Goal: Task Accomplishment & Management: Use online tool/utility

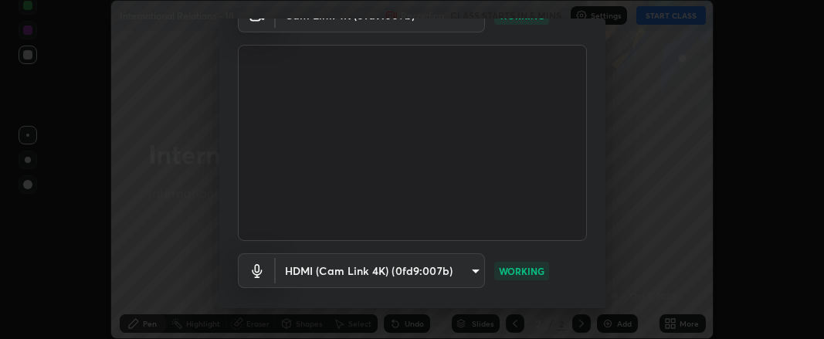
scroll to position [167, 0]
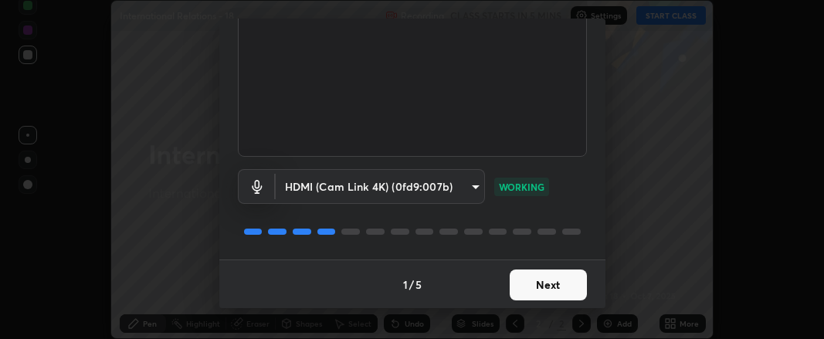
click at [534, 283] on button "Next" at bounding box center [548, 284] width 77 height 31
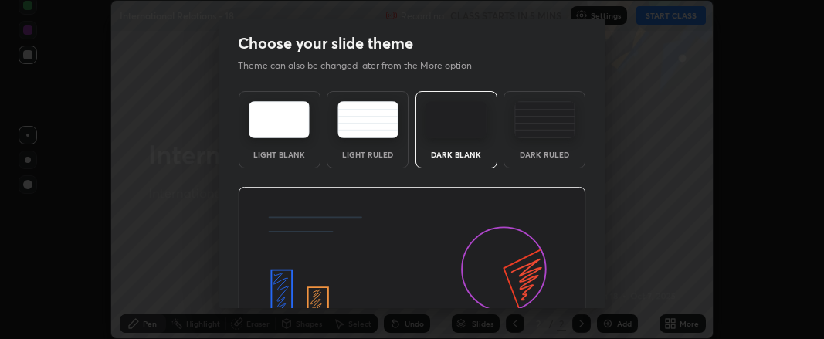
click at [540, 288] on img at bounding box center [412, 285] width 348 height 196
click at [543, 289] on img at bounding box center [412, 285] width 348 height 196
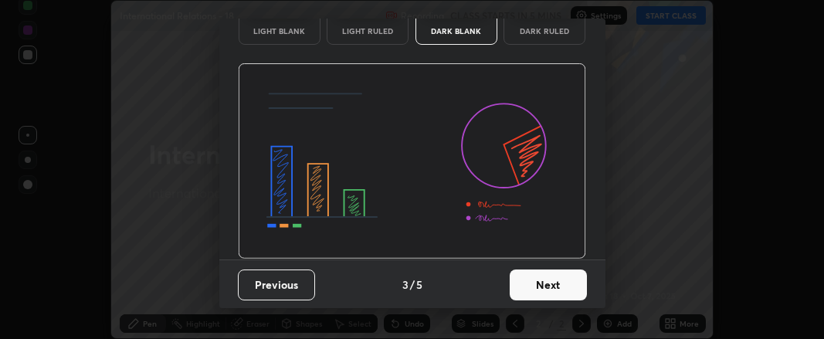
click at [534, 288] on button "Next" at bounding box center [548, 284] width 77 height 31
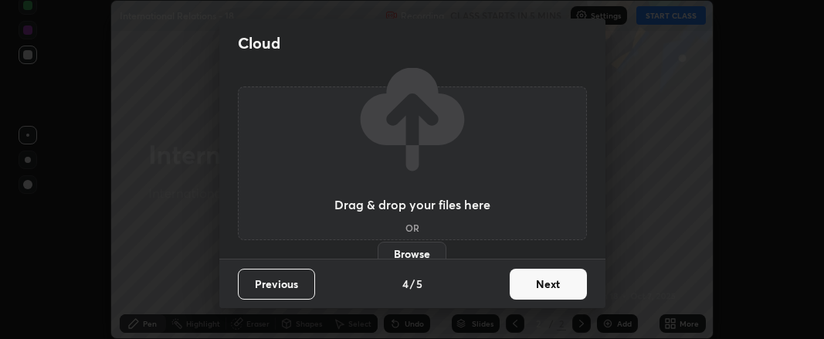
scroll to position [0, 0]
click at [540, 289] on button "Next" at bounding box center [548, 284] width 77 height 31
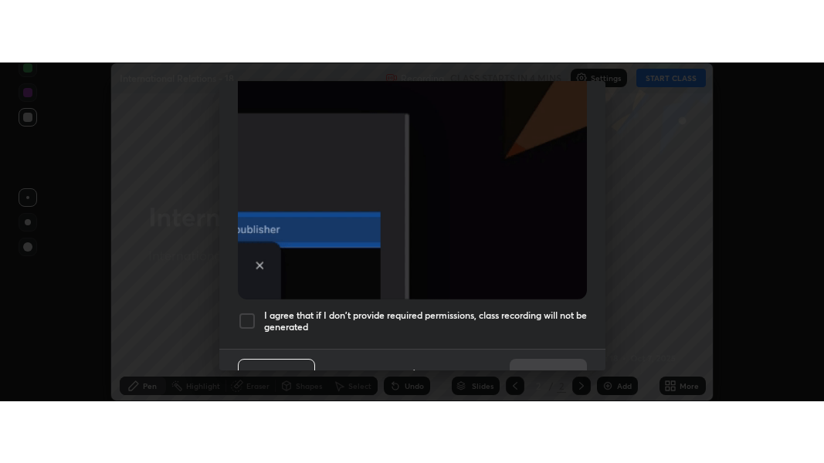
scroll to position [482, 0]
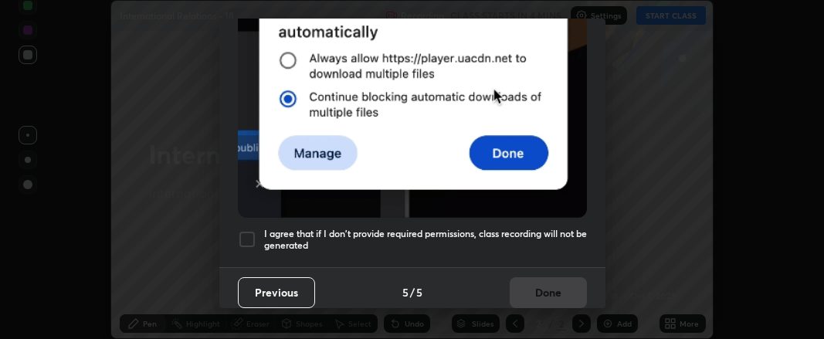
click at [249, 230] on div at bounding box center [247, 239] width 19 height 19
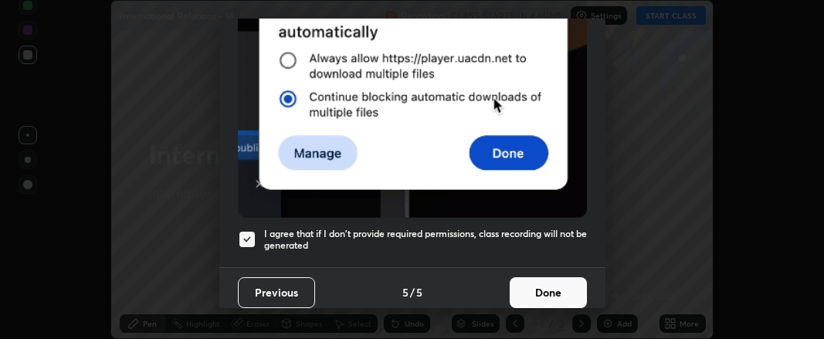
click at [510, 284] on button "Done" at bounding box center [548, 292] width 77 height 31
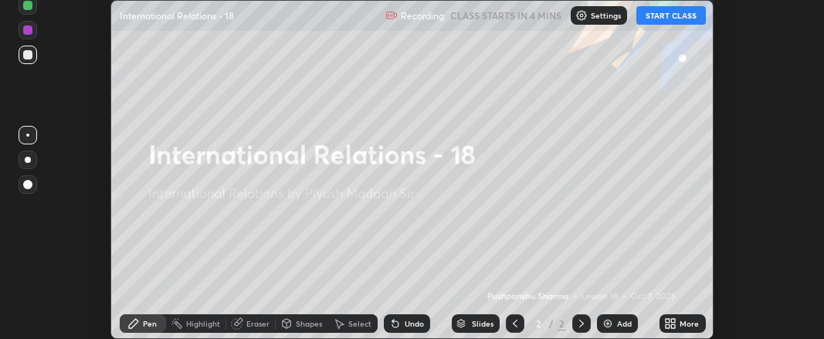
click at [668, 320] on icon at bounding box center [667, 321] width 4 height 4
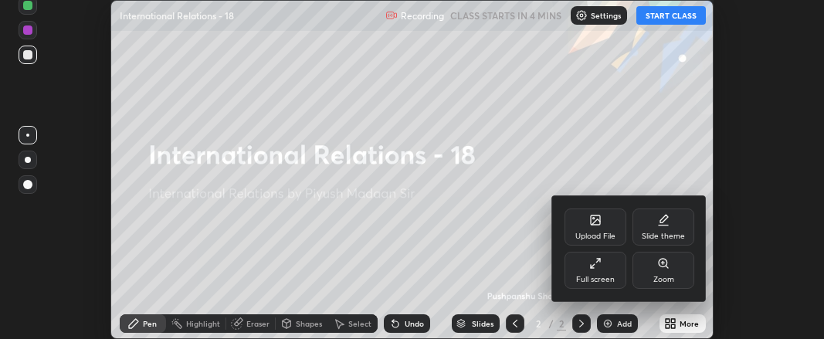
click at [597, 269] on icon at bounding box center [595, 263] width 12 height 12
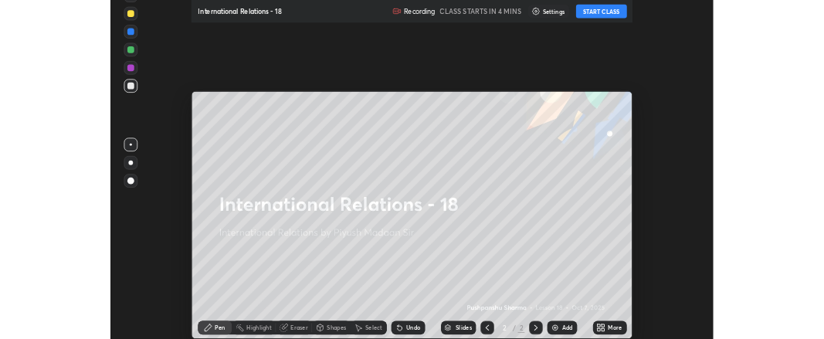
scroll to position [463, 824]
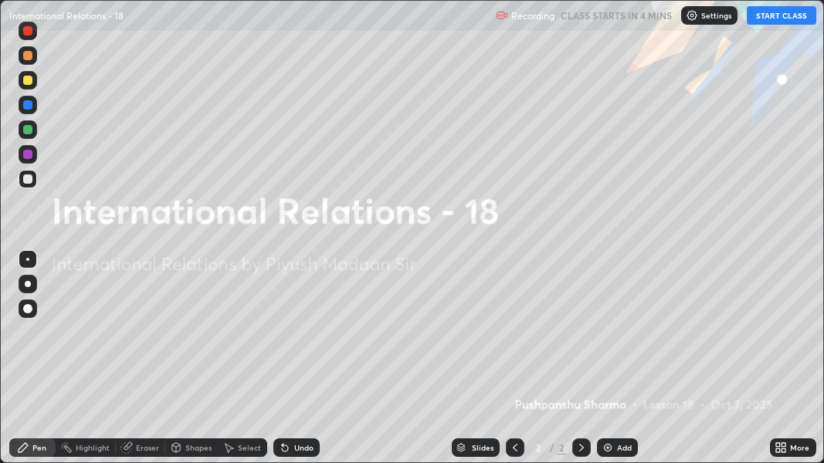
click at [777, 338] on icon at bounding box center [778, 445] width 4 height 4
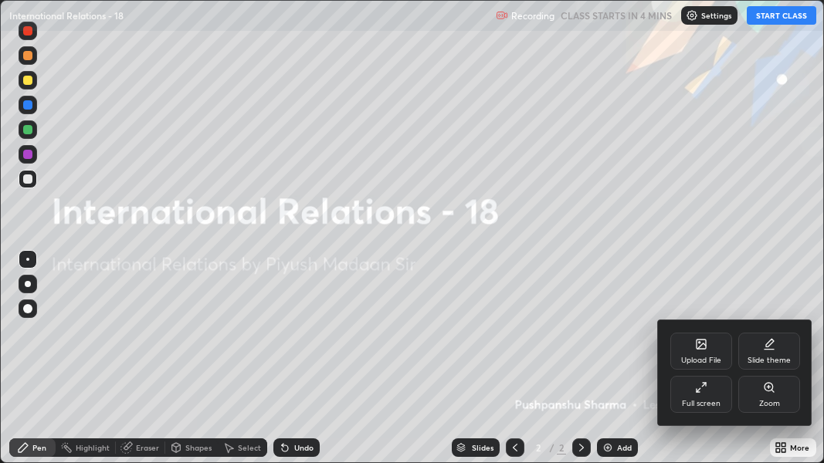
click at [705, 338] on div "Upload File" at bounding box center [701, 361] width 40 height 8
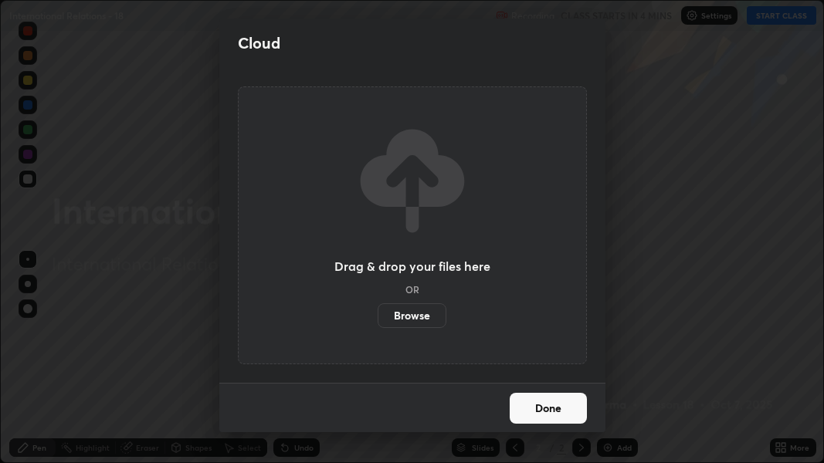
click at [416, 312] on label "Browse" at bounding box center [412, 315] width 69 height 25
click at [378, 312] on input "Browse" at bounding box center [378, 315] width 0 height 25
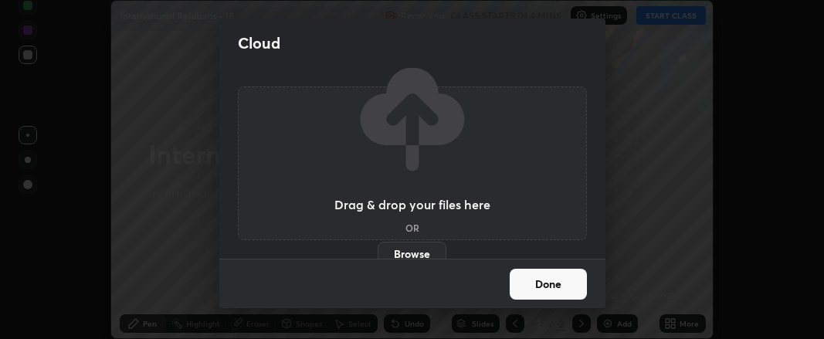
scroll to position [76859, 76374]
click at [410, 255] on label "Browse" at bounding box center [412, 254] width 69 height 25
click at [378, 255] on input "Browse" at bounding box center [378, 254] width 0 height 25
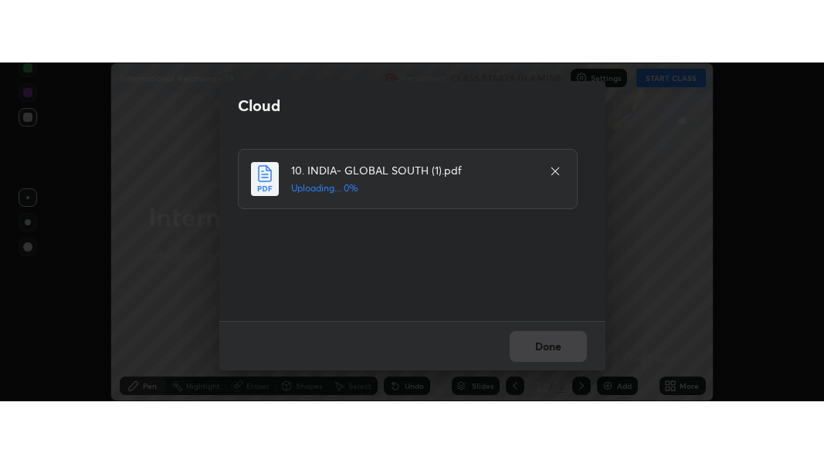
scroll to position [0, 0]
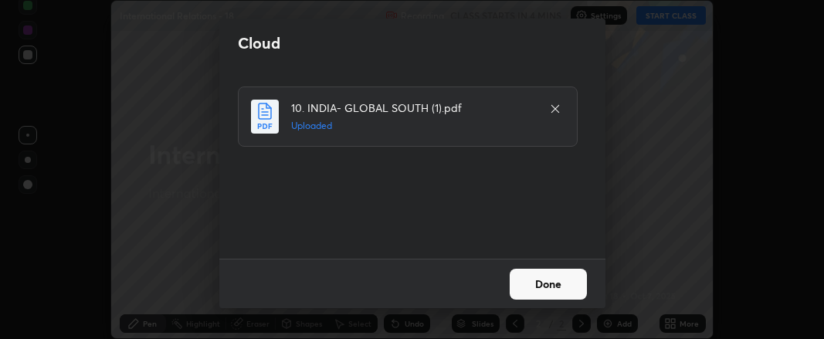
click at [541, 279] on button "Done" at bounding box center [548, 284] width 77 height 31
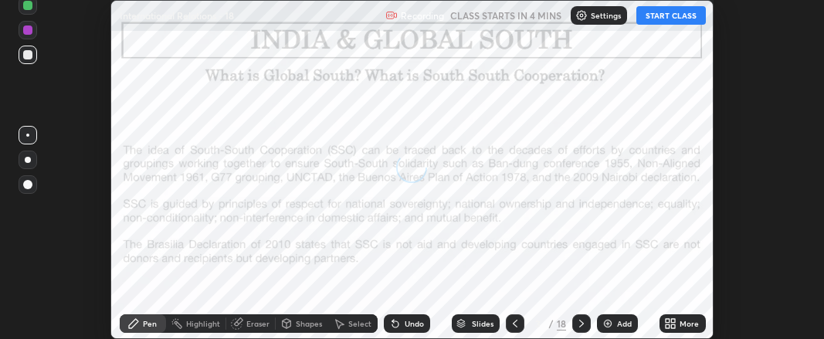
click at [666, 324] on icon at bounding box center [667, 326] width 4 height 4
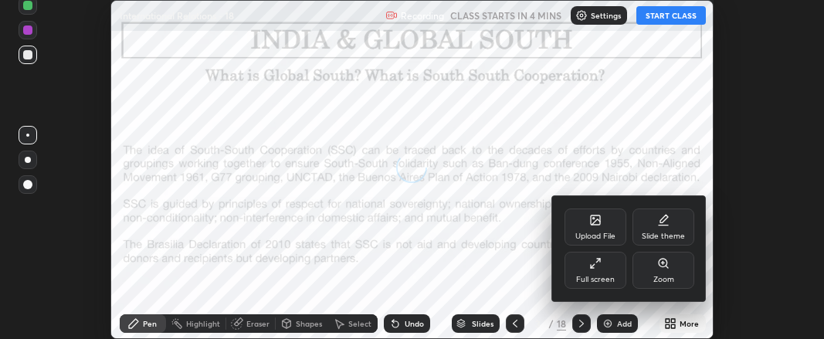
click at [603, 276] on div "Full screen" at bounding box center [595, 280] width 39 height 8
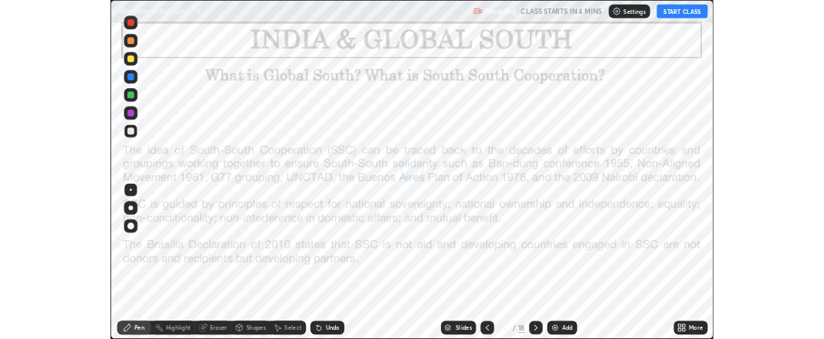
scroll to position [463, 824]
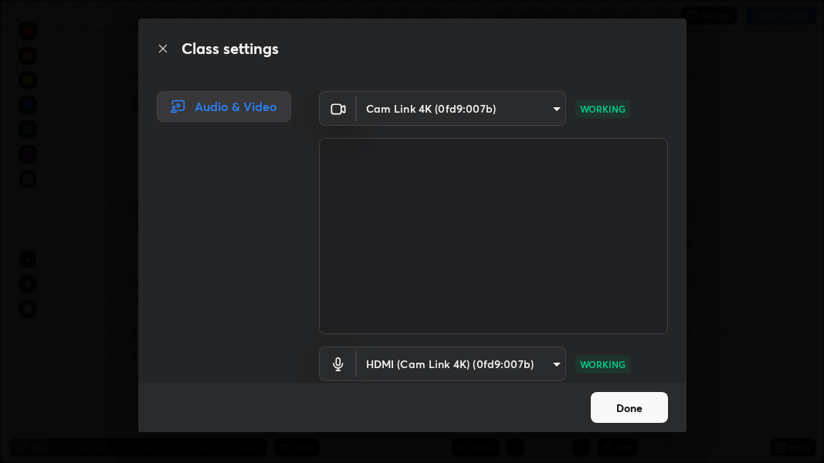
click at [651, 338] on button "Done" at bounding box center [629, 407] width 77 height 31
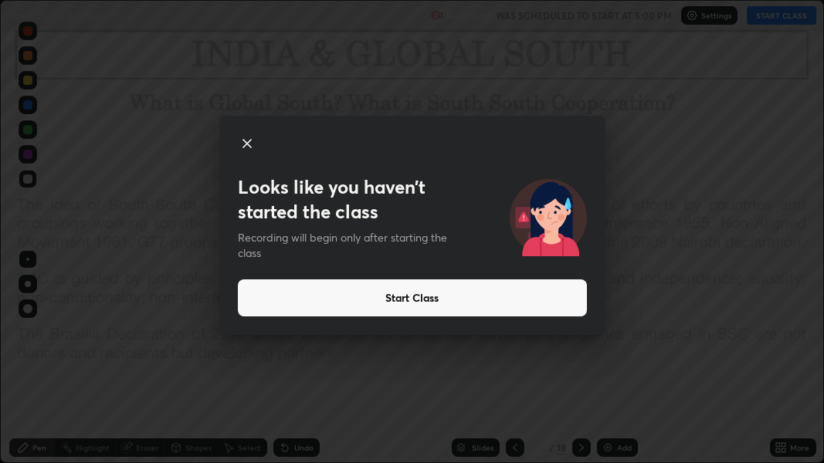
click at [246, 143] on icon at bounding box center [247, 144] width 8 height 8
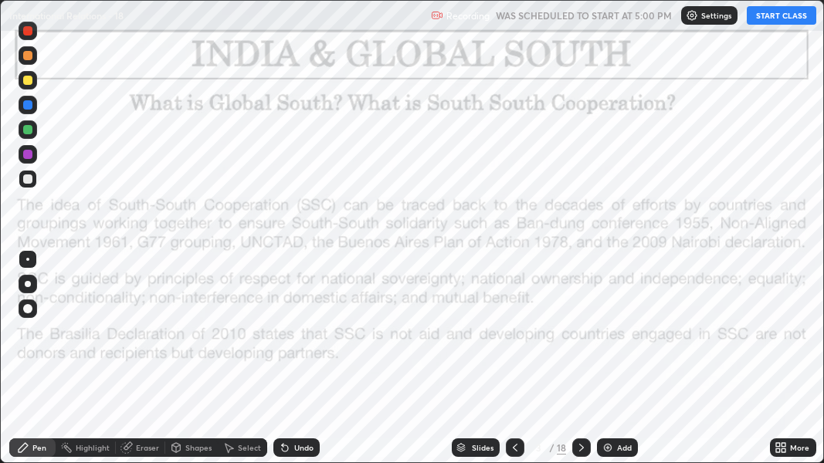
click at [778, 338] on icon at bounding box center [778, 445] width 4 height 4
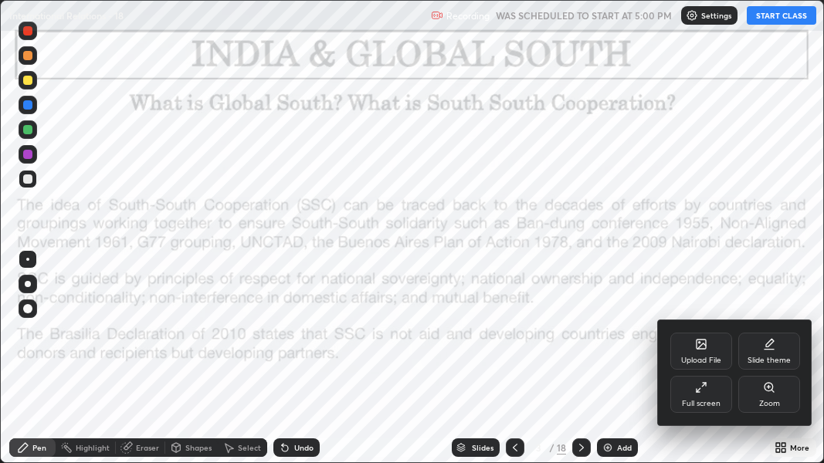
click at [695, 338] on icon at bounding box center [701, 344] width 12 height 12
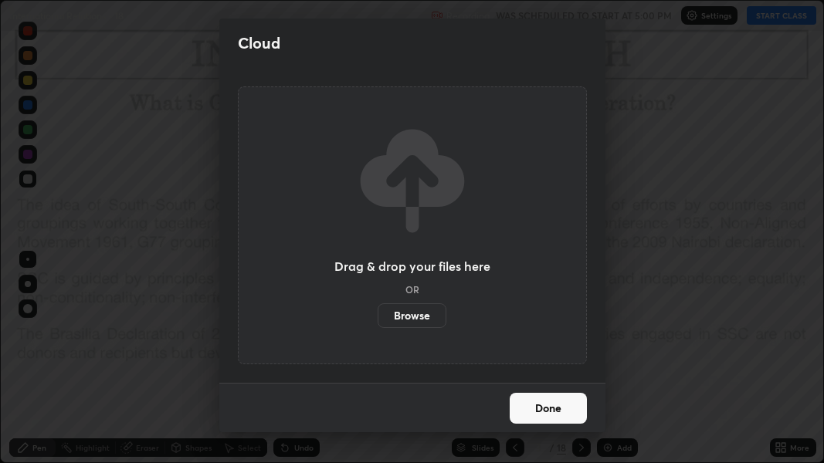
click at [413, 315] on label "Browse" at bounding box center [412, 315] width 69 height 25
click at [378, 315] on input "Browse" at bounding box center [378, 315] width 0 height 25
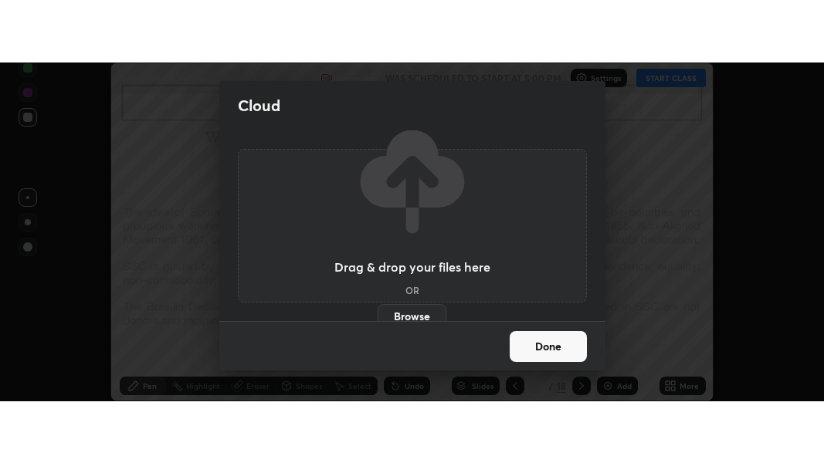
scroll to position [76859, 76374]
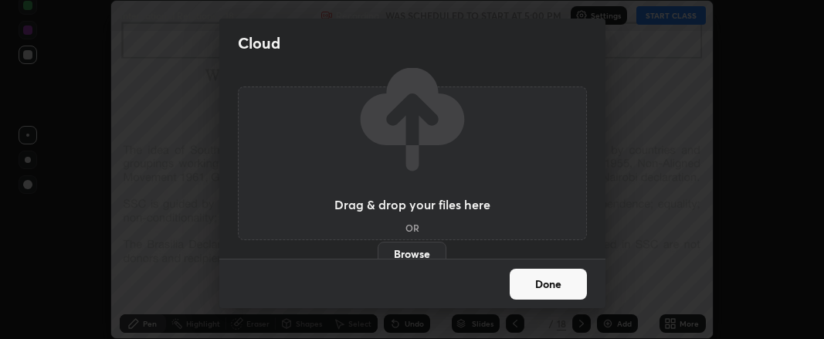
click at [603, 229] on div "Drag & drop your files here OR Browse" at bounding box center [412, 163] width 386 height 191
click at [533, 279] on button "Done" at bounding box center [548, 284] width 77 height 31
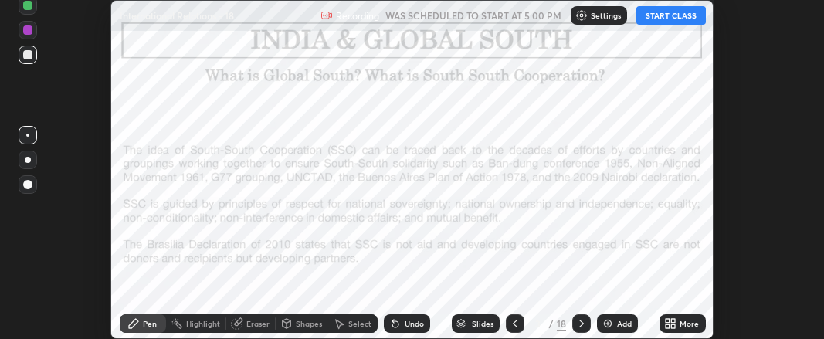
click at [668, 320] on icon at bounding box center [667, 321] width 4 height 4
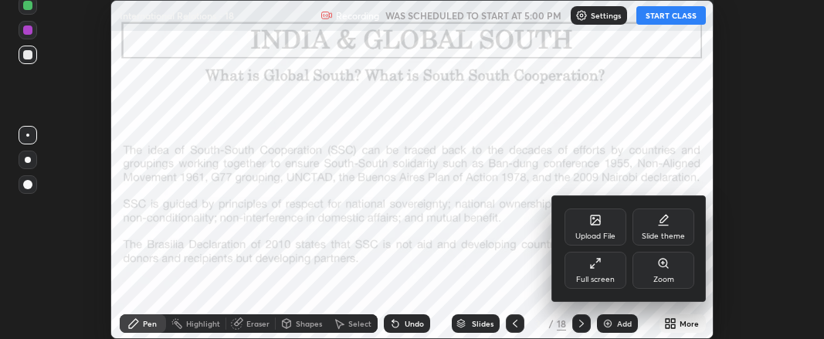
click at [592, 269] on icon at bounding box center [595, 263] width 12 height 12
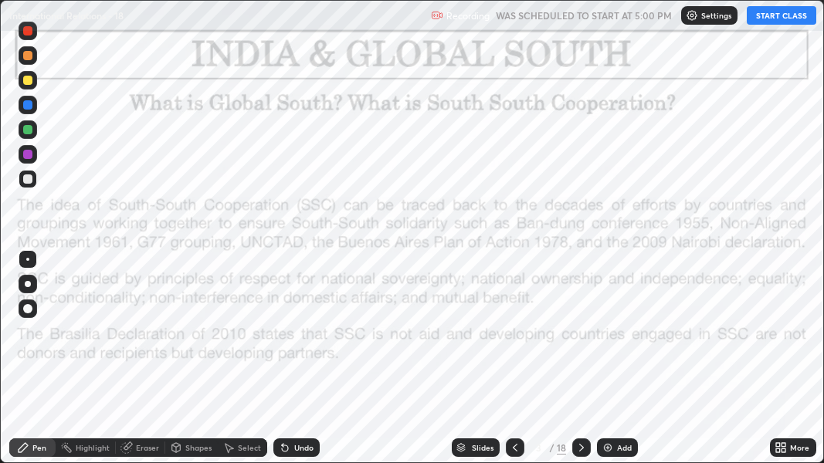
scroll to position [463, 824]
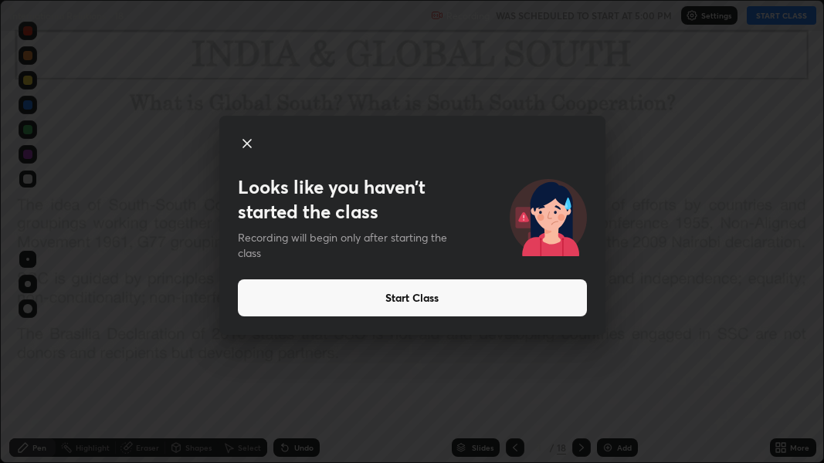
click at [441, 303] on button "Start Class" at bounding box center [412, 297] width 349 height 37
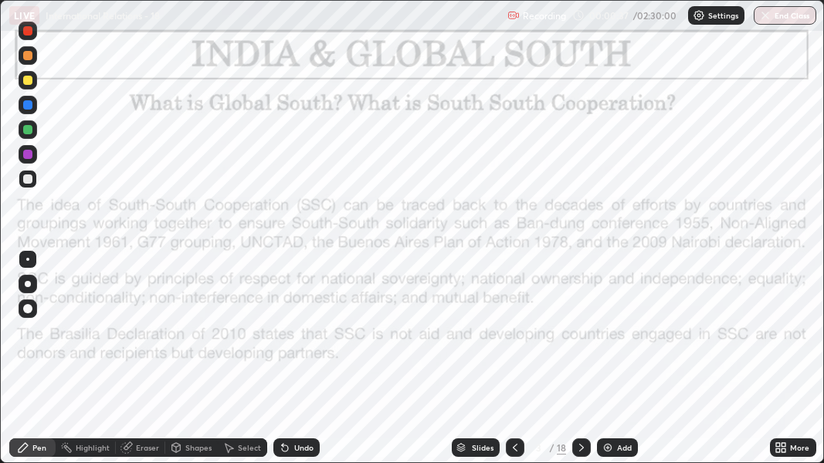
click at [512, 338] on icon at bounding box center [515, 448] width 12 height 12
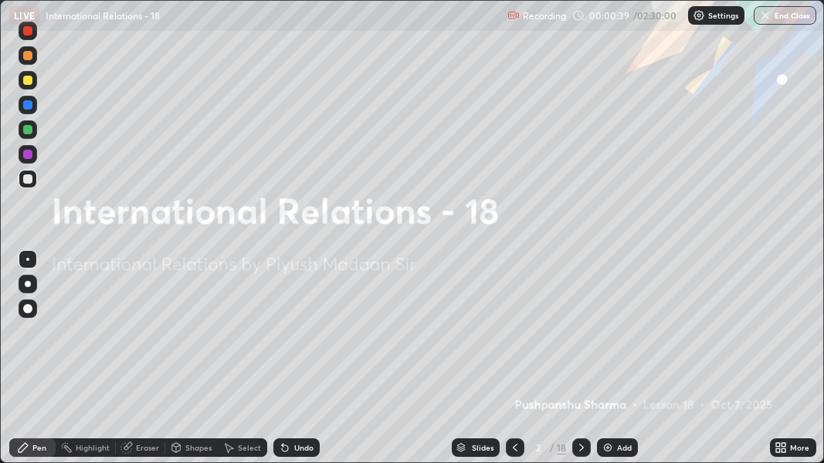
click at [580, 338] on icon at bounding box center [581, 448] width 12 height 12
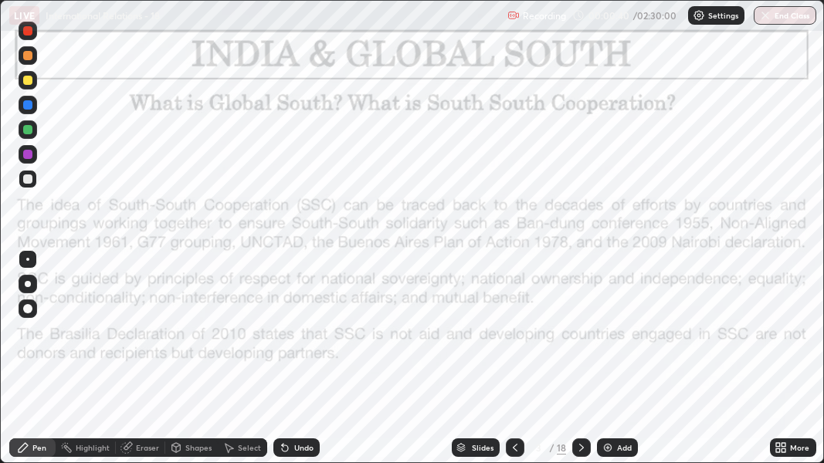
click at [605, 338] on img at bounding box center [607, 448] width 12 height 12
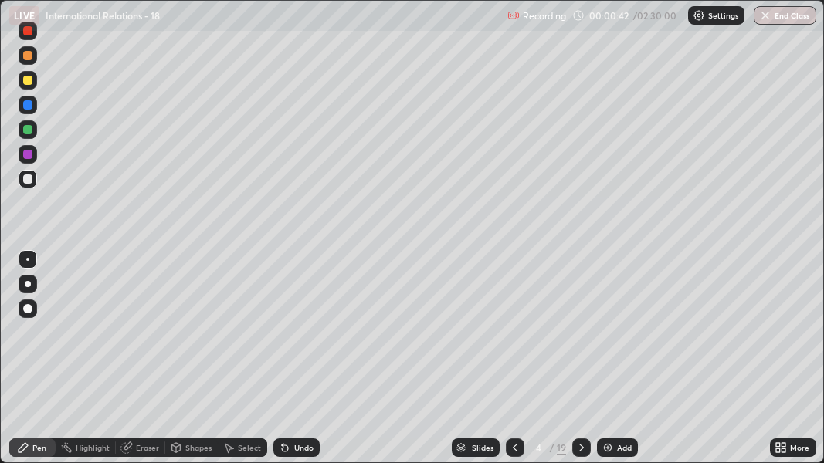
click at [28, 84] on div at bounding box center [27, 80] width 9 height 9
click at [25, 310] on div at bounding box center [27, 308] width 9 height 9
click at [603, 338] on img at bounding box center [607, 448] width 12 height 12
click at [800, 338] on div "More" at bounding box center [793, 447] width 46 height 31
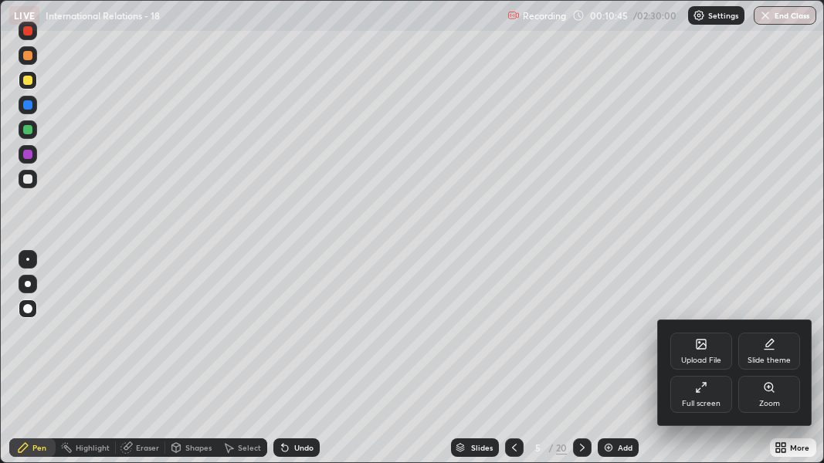
click at [323, 338] on div at bounding box center [412, 231] width 824 height 463
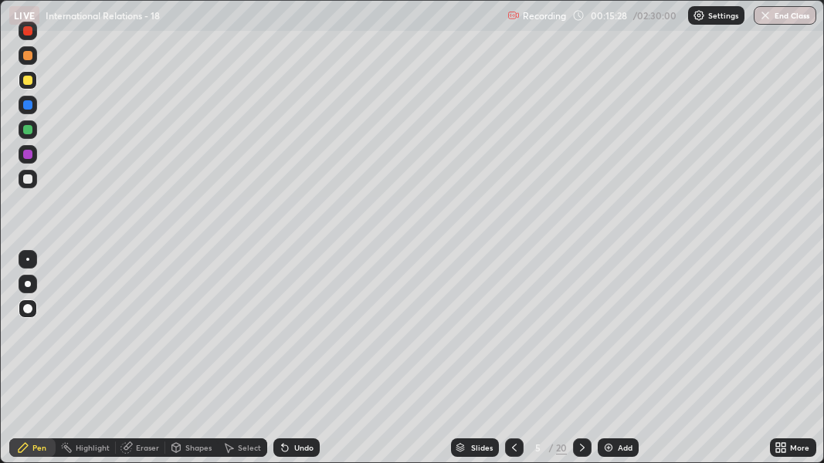
click at [609, 338] on img at bounding box center [608, 448] width 12 height 12
click at [466, 338] on div "Slides" at bounding box center [476, 447] width 48 height 19
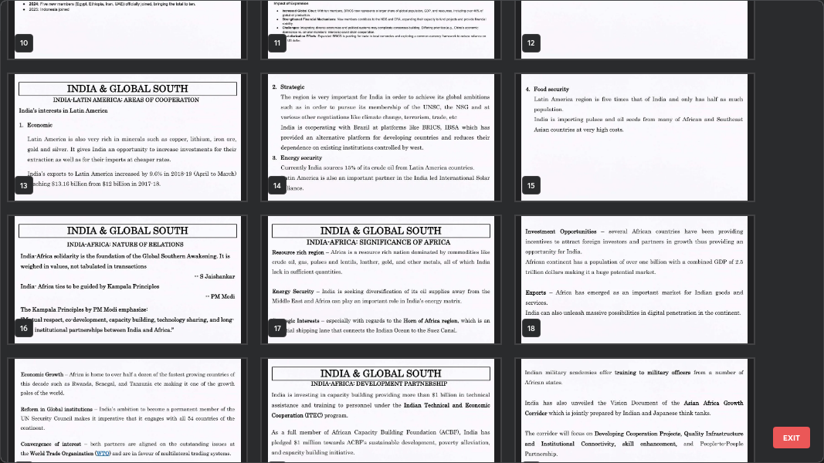
scroll to position [536, 0]
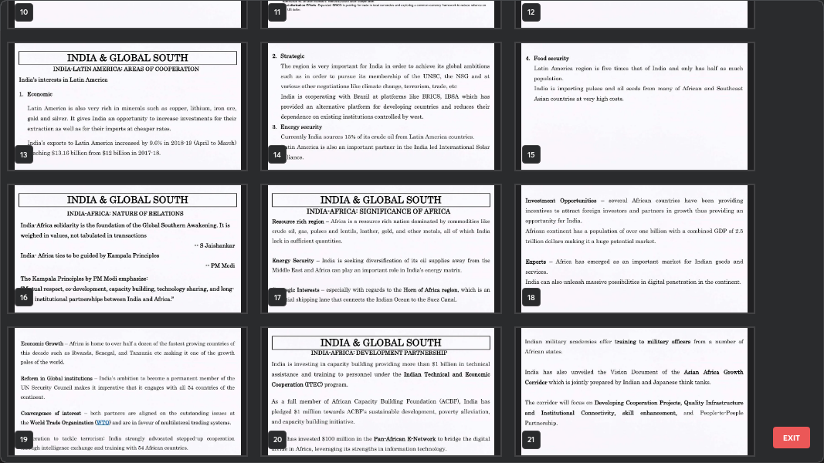
click at [143, 283] on img "grid" at bounding box center [127, 248] width 238 height 127
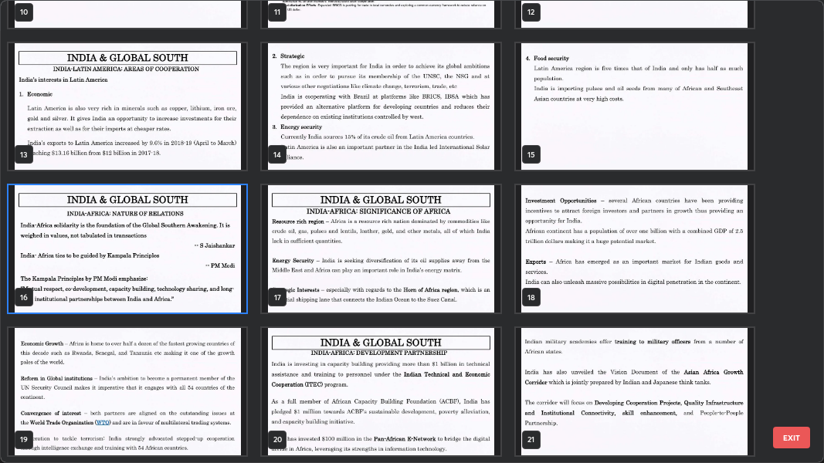
click at [144, 275] on img "grid" at bounding box center [127, 248] width 238 height 127
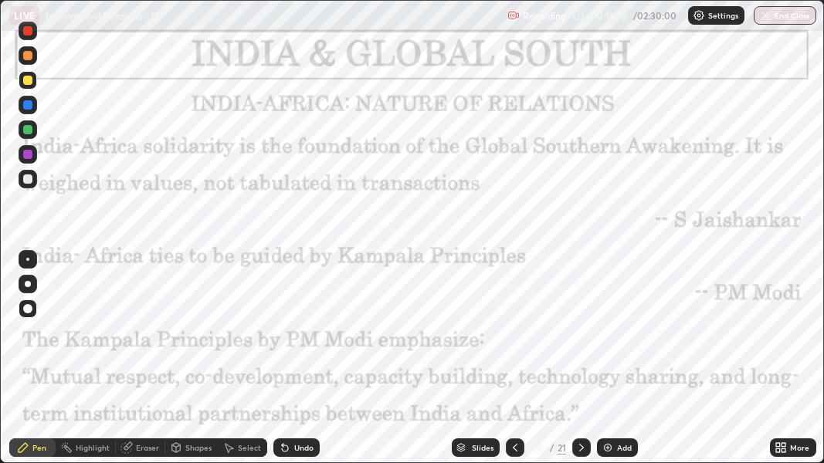
click at [146, 272] on img "grid" at bounding box center [127, 248] width 238 height 127
click at [580, 338] on icon at bounding box center [581, 448] width 12 height 12
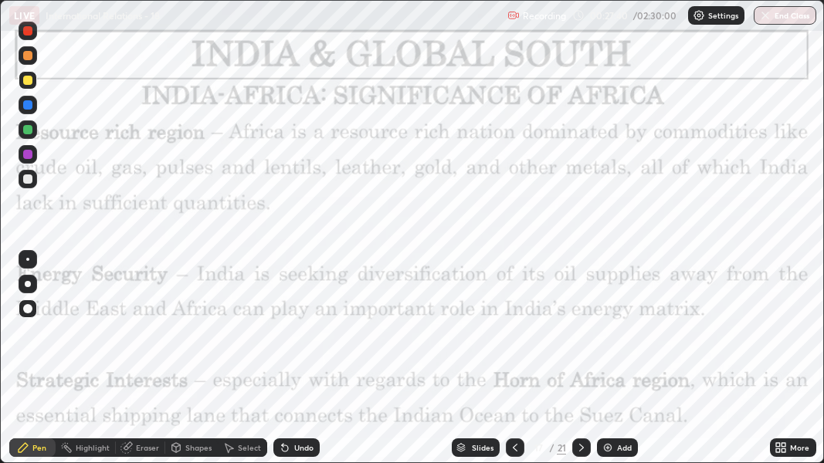
click at [606, 338] on img at bounding box center [607, 448] width 12 height 12
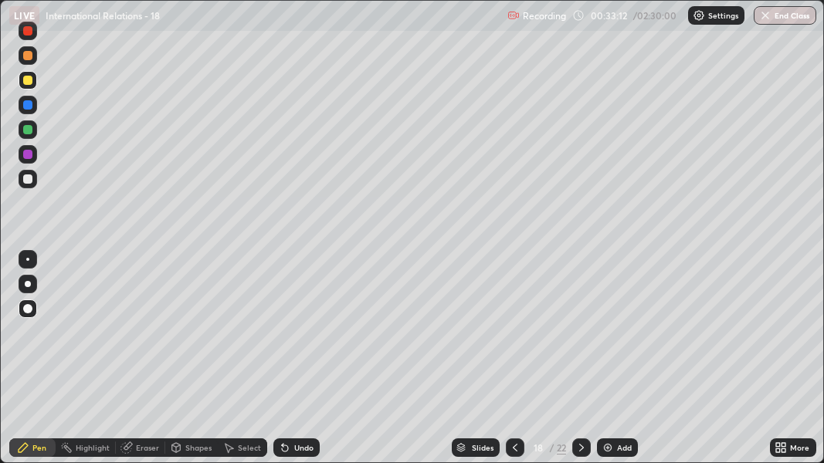
click at [512, 338] on icon at bounding box center [515, 448] width 12 height 12
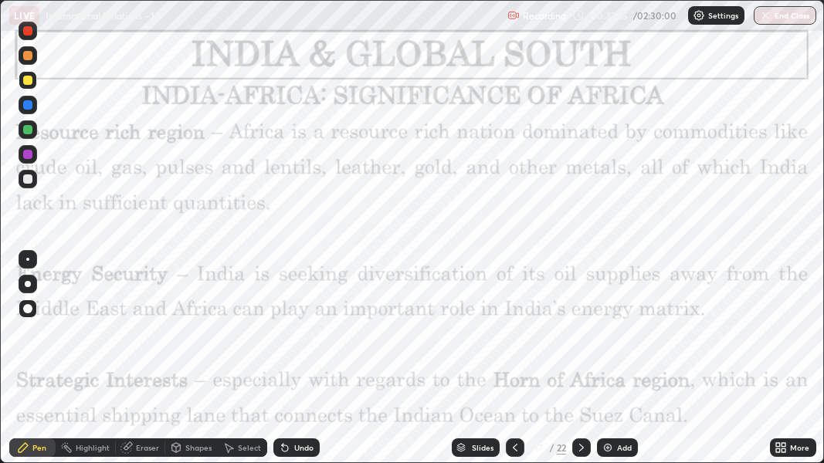
click at [513, 338] on icon at bounding box center [515, 448] width 5 height 8
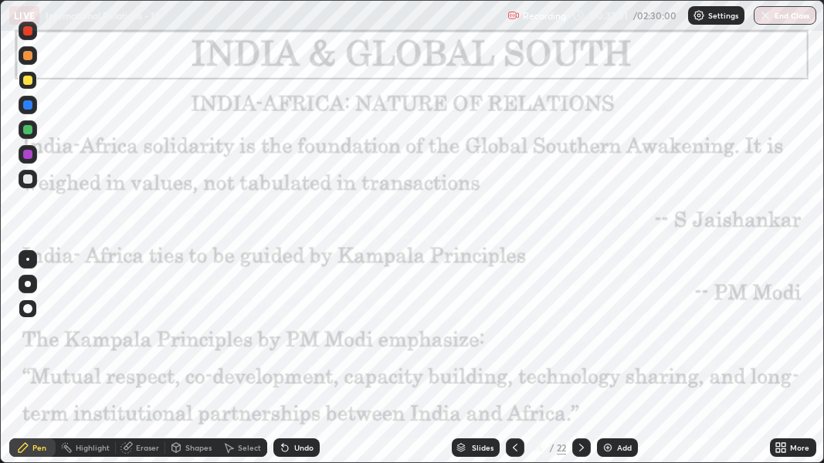
click at [22, 78] on div at bounding box center [28, 80] width 19 height 19
click at [25, 80] on div at bounding box center [27, 80] width 9 height 9
click at [577, 338] on icon at bounding box center [581, 448] width 12 height 12
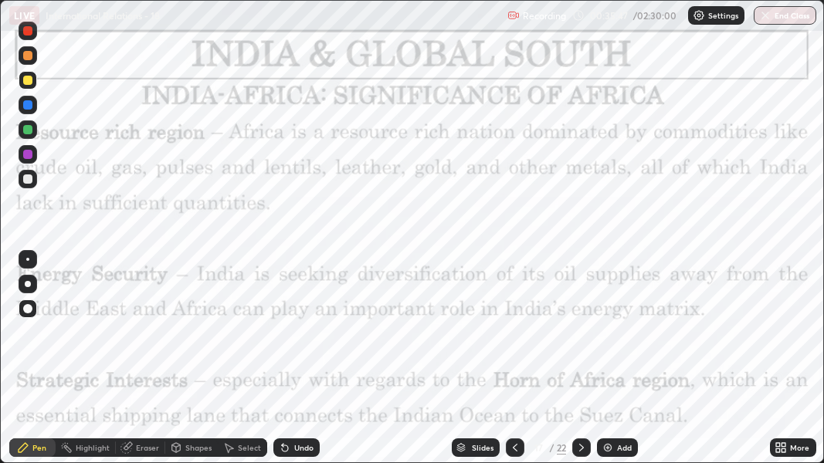
click at [581, 338] on icon at bounding box center [581, 448] width 12 height 12
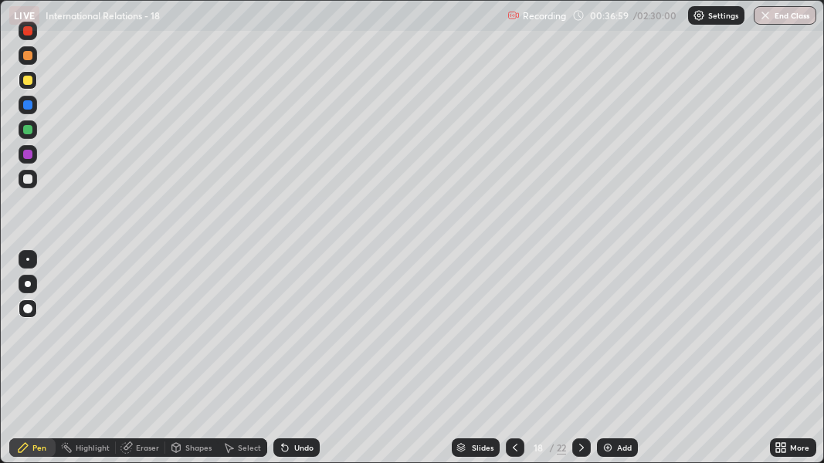
click at [606, 338] on img at bounding box center [607, 448] width 12 height 12
click at [469, 338] on div "Slides" at bounding box center [476, 447] width 48 height 19
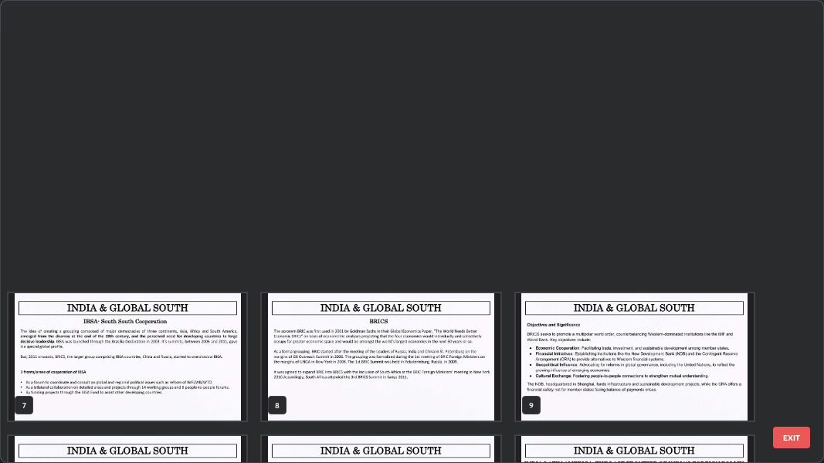
scroll to position [457, 814]
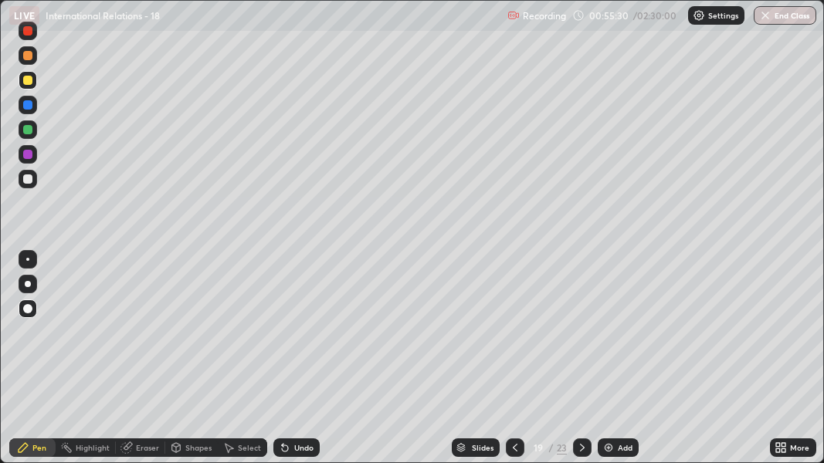
click at [459, 338] on icon at bounding box center [461, 450] width 8 height 2
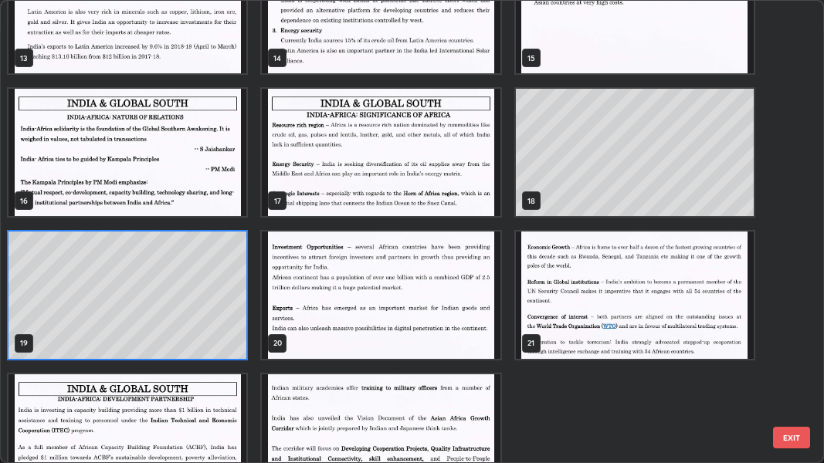
scroll to position [656, 0]
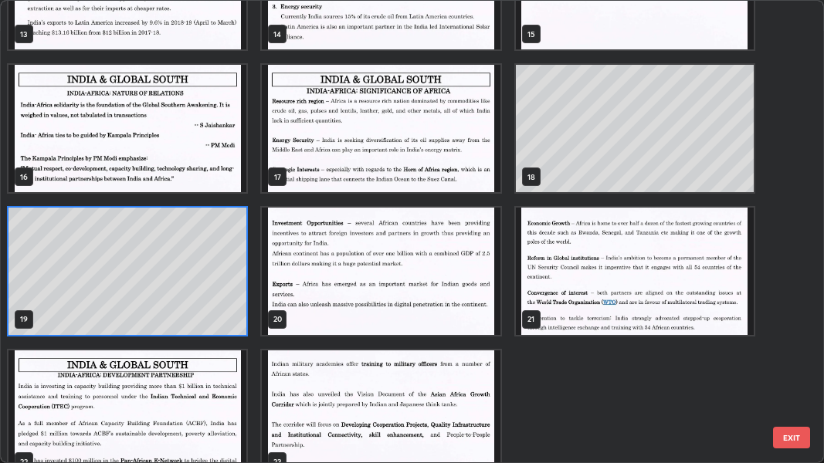
click at [229, 338] on img "grid" at bounding box center [127, 413] width 238 height 127
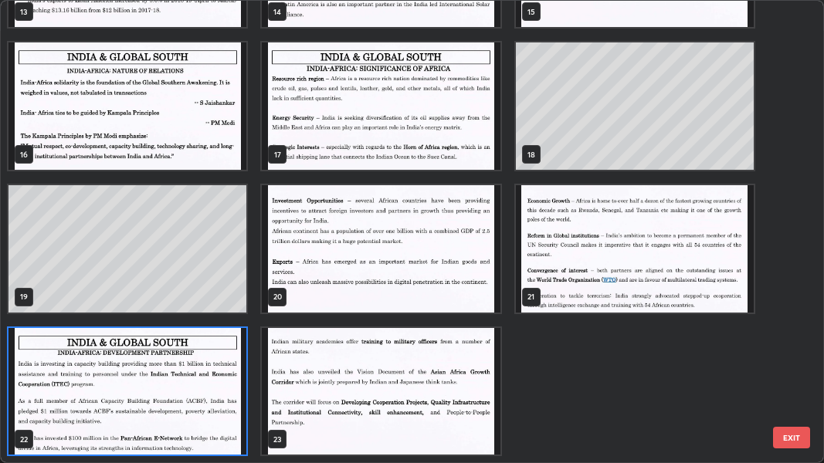
click at [219, 338] on img "grid" at bounding box center [127, 391] width 238 height 127
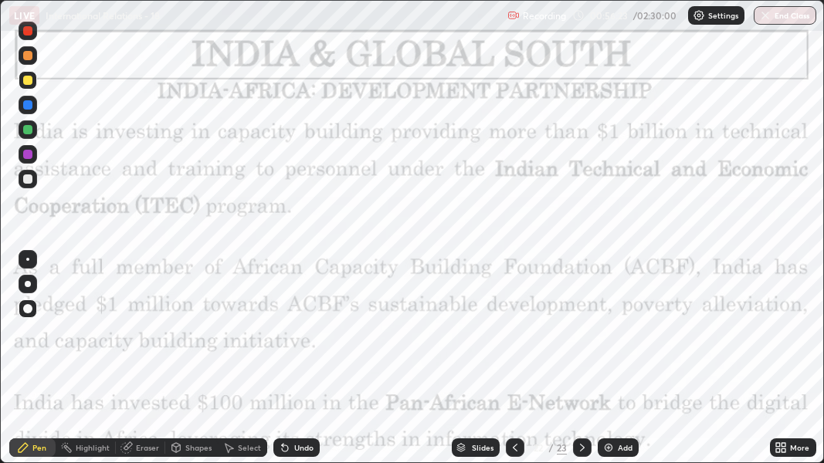
click at [25, 78] on div at bounding box center [27, 80] width 9 height 9
click at [27, 76] on div at bounding box center [27, 80] width 9 height 9
click at [25, 37] on div at bounding box center [28, 31] width 19 height 19
click at [25, 35] on div at bounding box center [27, 30] width 9 height 9
click at [604, 338] on img at bounding box center [608, 448] width 12 height 12
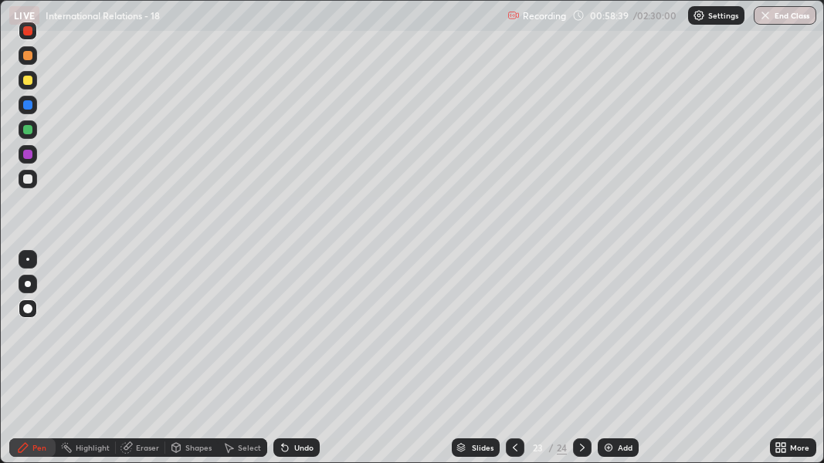
click at [25, 174] on div at bounding box center [27, 178] width 9 height 9
click at [27, 178] on div at bounding box center [27, 178] width 9 height 9
click at [509, 338] on icon at bounding box center [515, 448] width 12 height 12
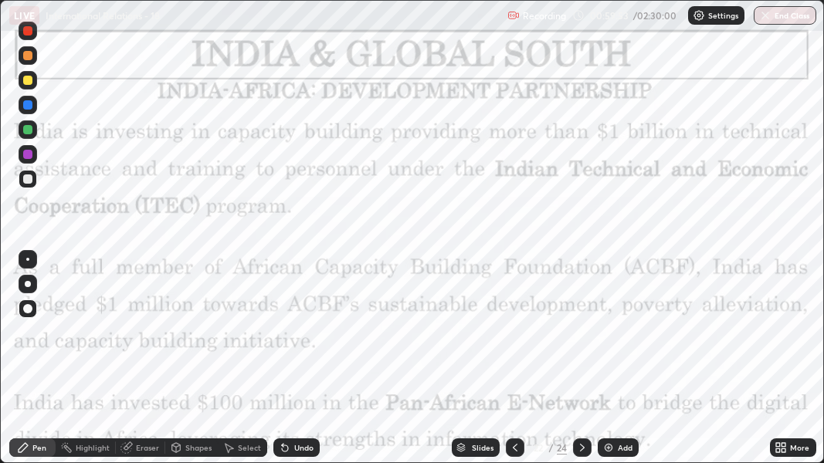
click at [580, 338] on icon at bounding box center [582, 448] width 12 height 12
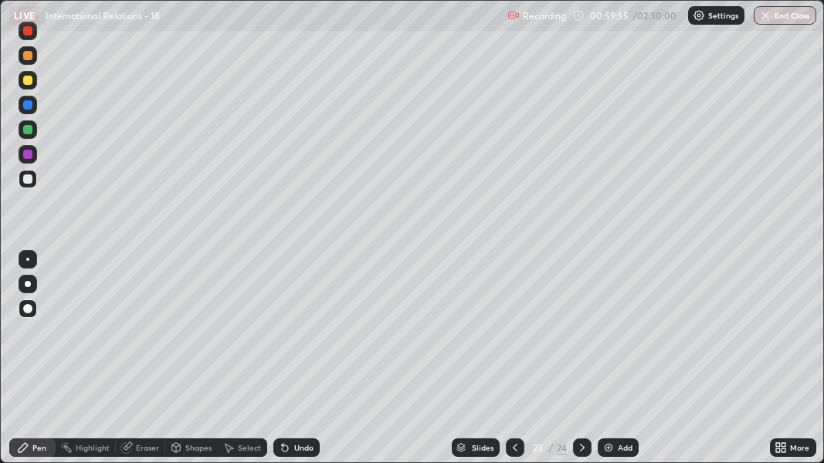
click at [581, 338] on icon at bounding box center [582, 448] width 5 height 8
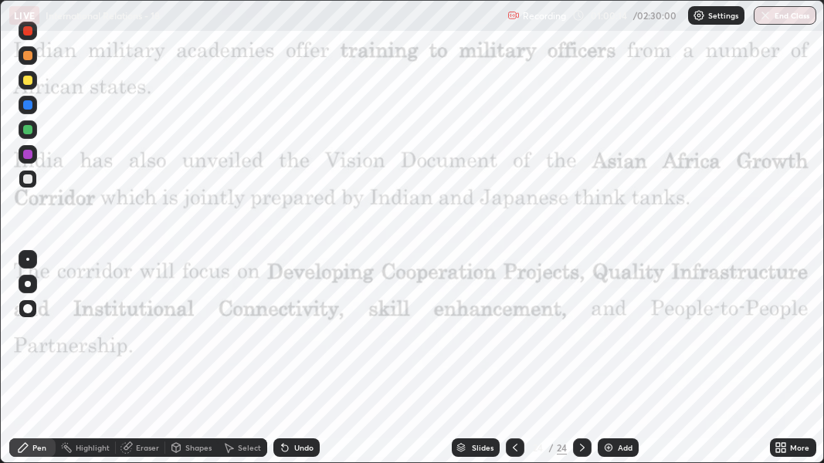
click at [510, 338] on icon at bounding box center [515, 448] width 12 height 12
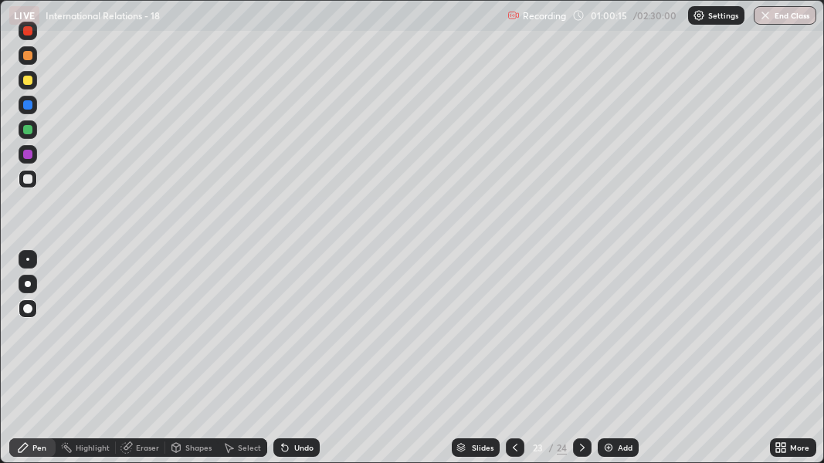
click at [515, 338] on icon at bounding box center [515, 448] width 12 height 12
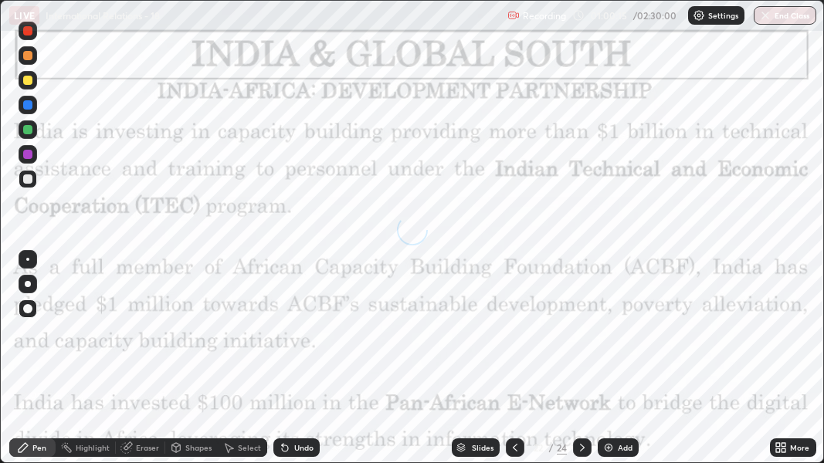
click at [513, 338] on icon at bounding box center [515, 448] width 5 height 8
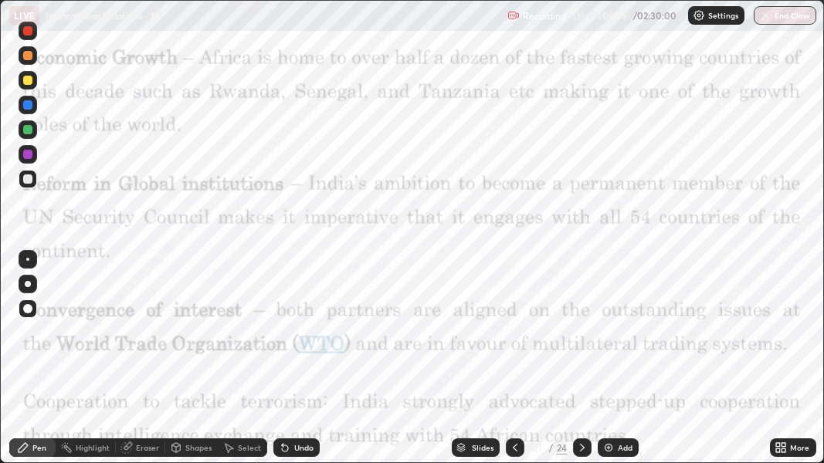
click at [513, 338] on icon at bounding box center [515, 448] width 12 height 12
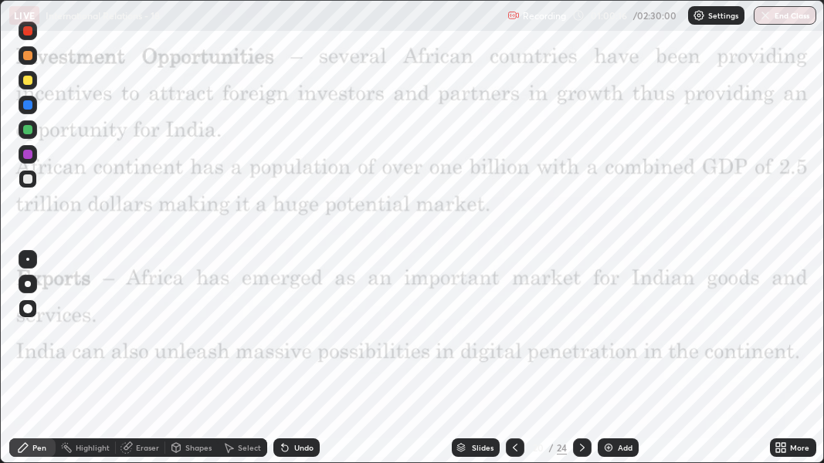
click at [511, 338] on icon at bounding box center [515, 448] width 12 height 12
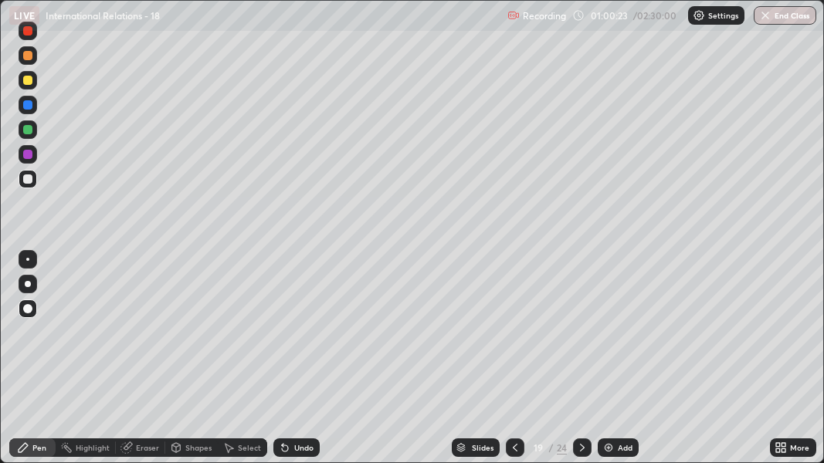
click at [28, 86] on div at bounding box center [28, 80] width 19 height 19
